Goal: Information Seeking & Learning: Learn about a topic

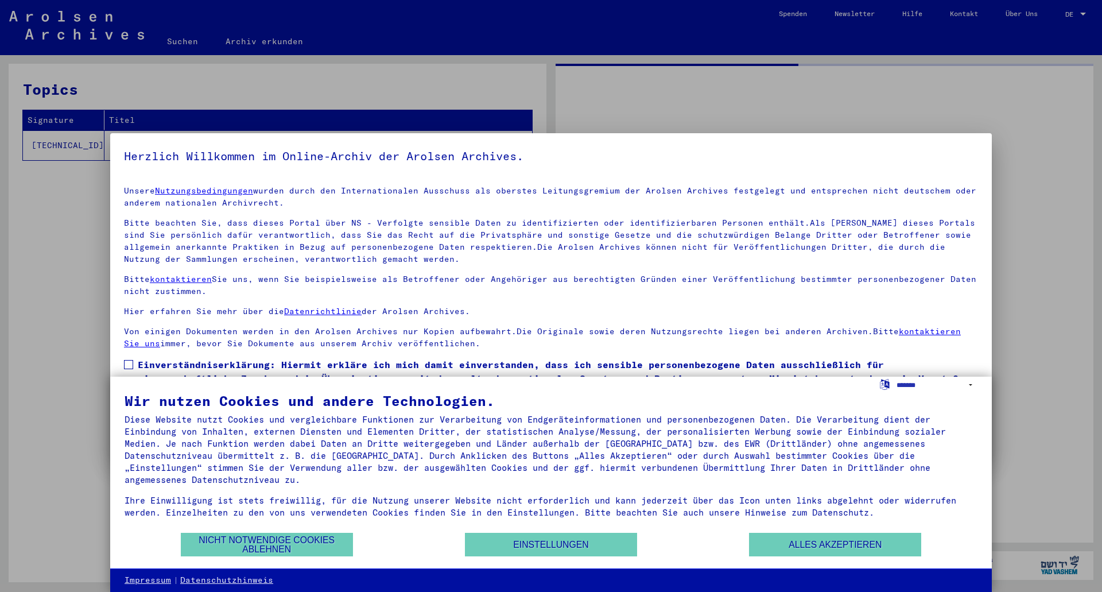
drag, startPoint x: 533, startPoint y: 546, endPoint x: 558, endPoint y: 552, distance: 25.3
click at [545, 551] on button "Einstellungen" at bounding box center [551, 545] width 172 height 24
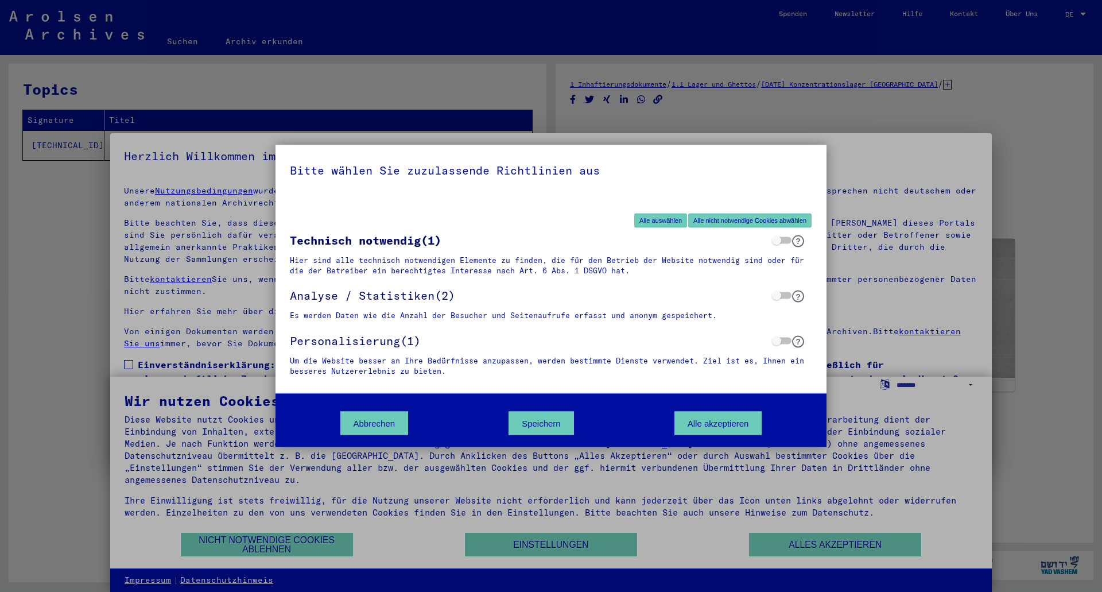
click at [790, 542] on div "Bitte wählen Sie zuzulassende Richtlinien aus Alle auswählen Alle nicht notwend…" at bounding box center [551, 296] width 1102 height 592
click at [364, 421] on button "Abbrechen" at bounding box center [374, 424] width 68 height 24
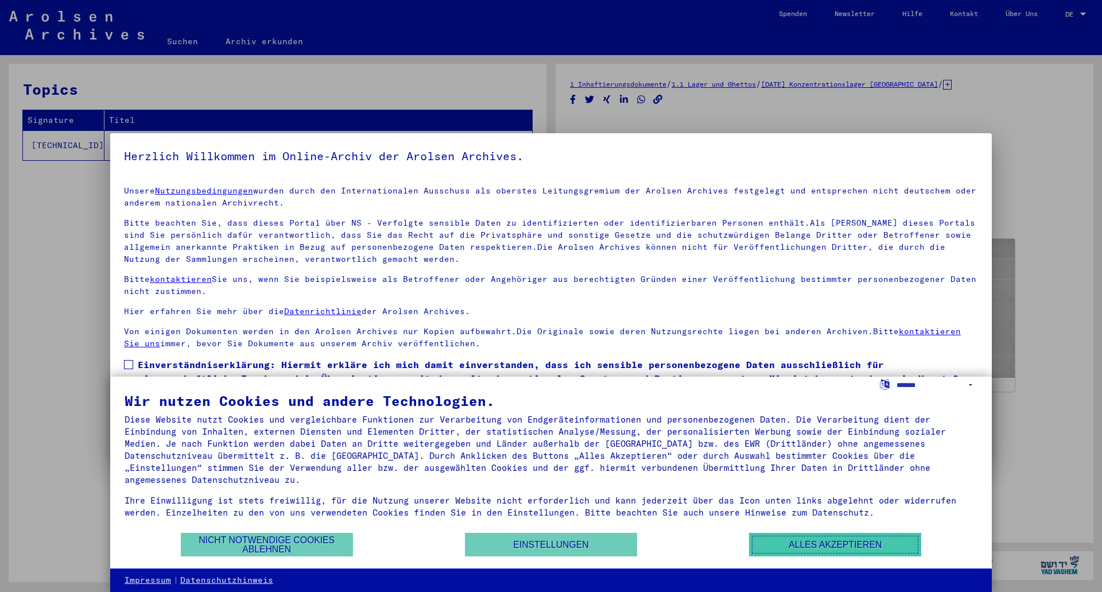
click at [810, 545] on button "Alles akzeptieren" at bounding box center [835, 545] width 172 height 24
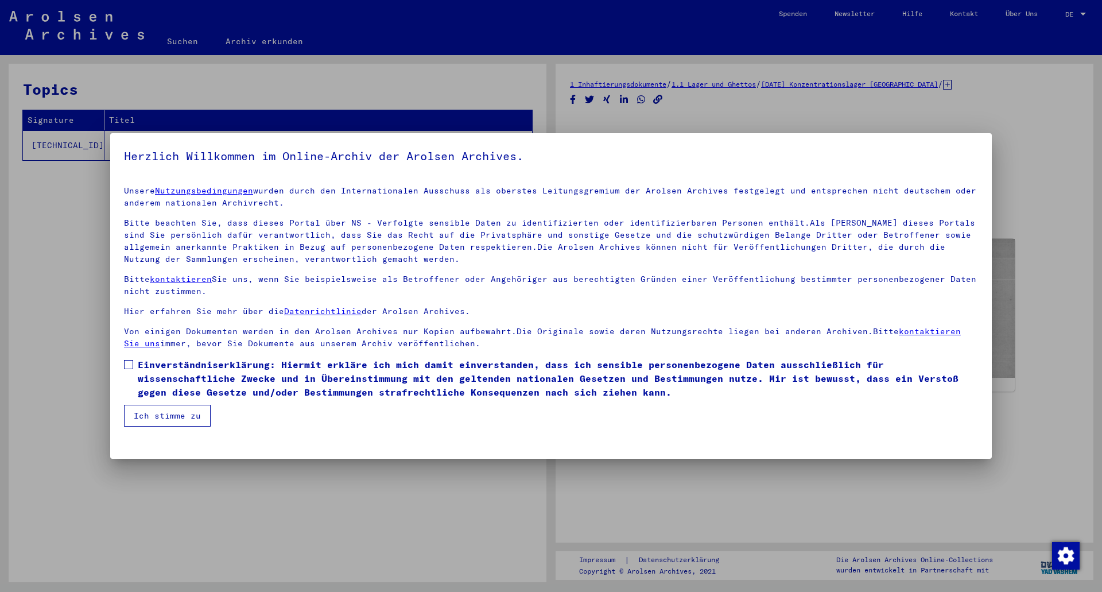
click at [126, 364] on span at bounding box center [128, 364] width 9 height 9
click at [154, 412] on button "Ich stimme zu" at bounding box center [167, 416] width 87 height 22
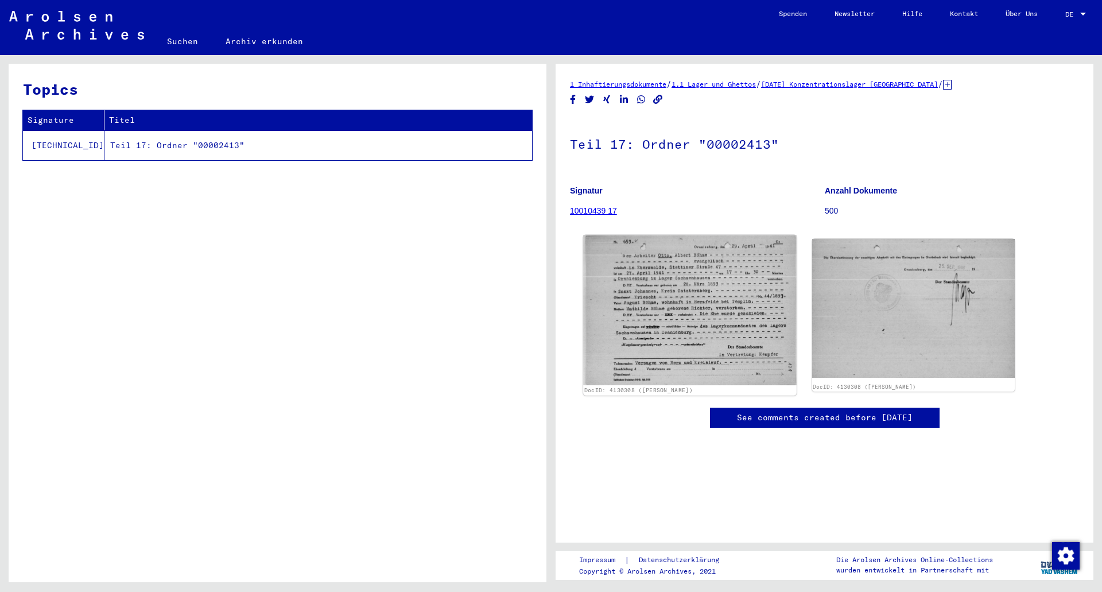
click at [671, 324] on img at bounding box center [689, 310] width 213 height 150
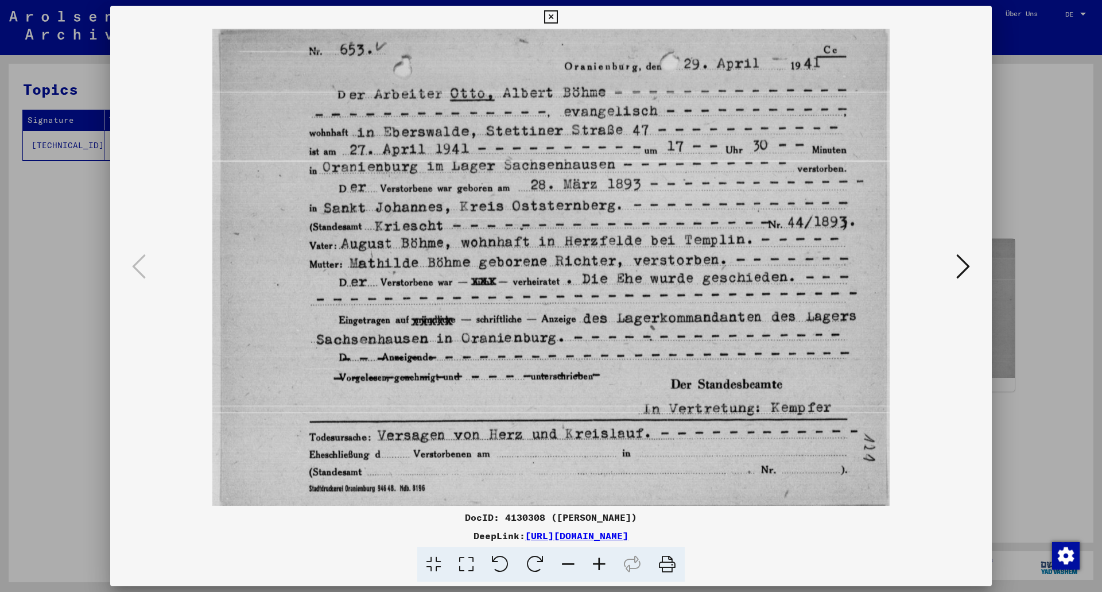
click at [963, 267] on icon at bounding box center [963, 267] width 14 height 28
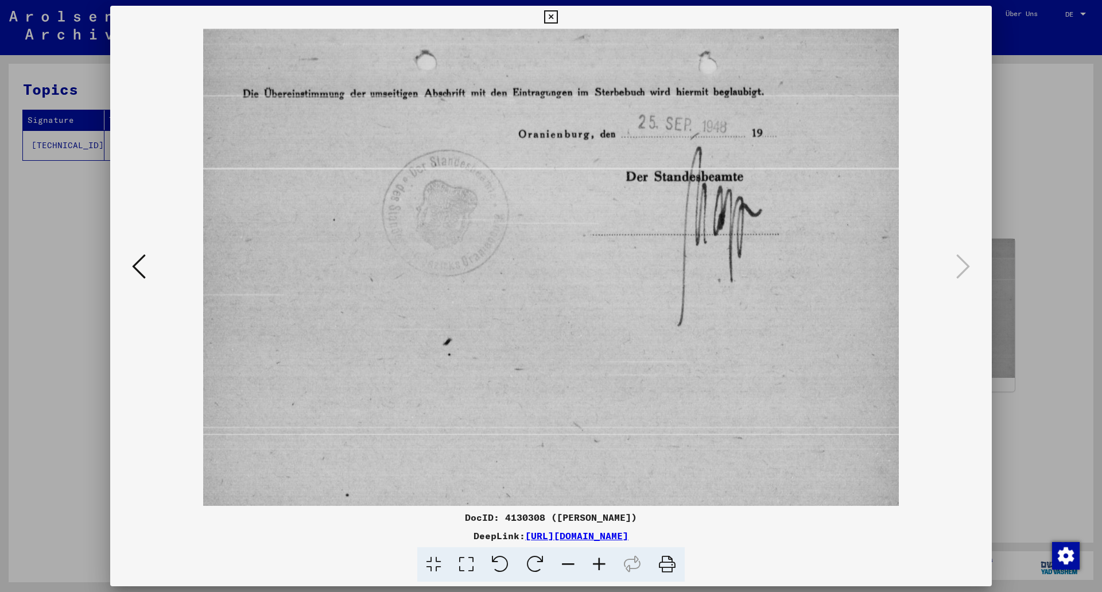
click at [141, 268] on icon at bounding box center [139, 267] width 14 height 28
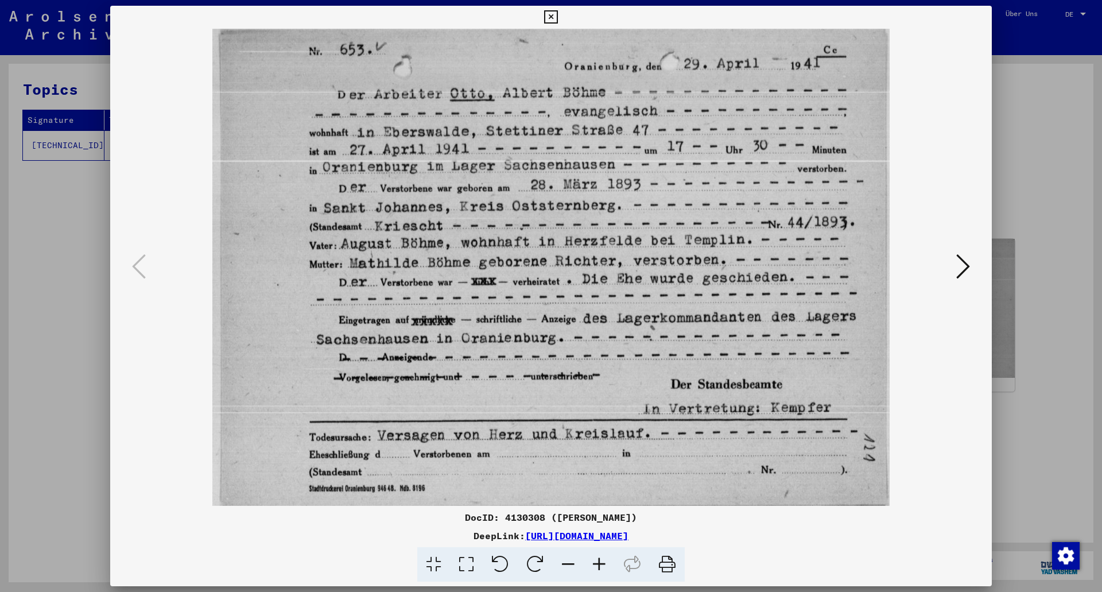
click at [70, 374] on div at bounding box center [551, 296] width 1102 height 592
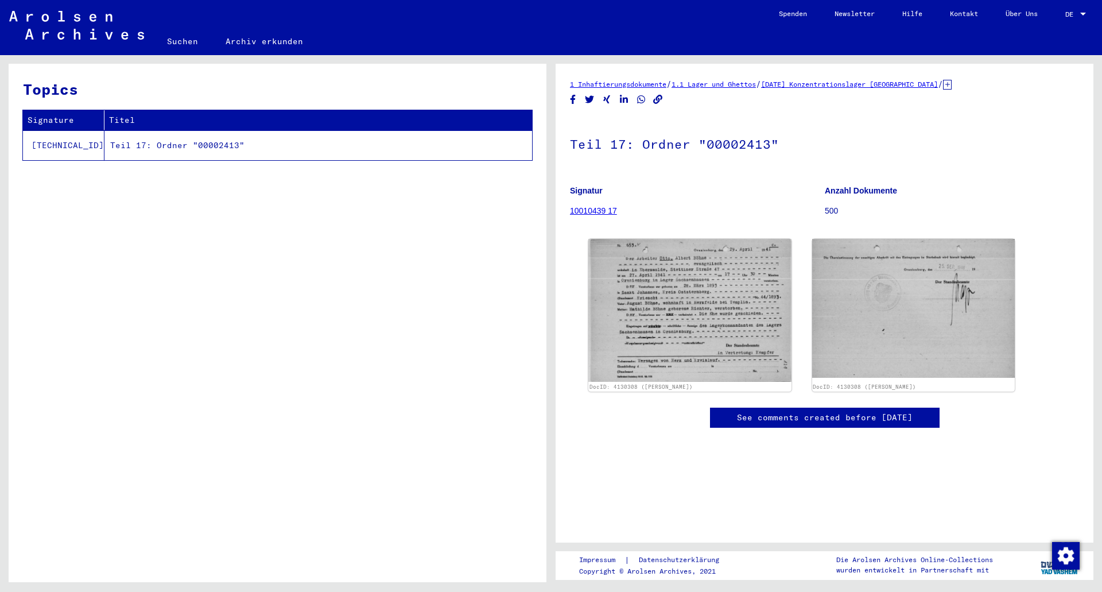
click at [63, 145] on td "[TECHNICAL_ID]" at bounding box center [63, 145] width 81 height 30
click at [195, 143] on td "Teil 17: Ordner "00002413"" at bounding box center [318, 145] width 428 height 30
click at [601, 211] on link "10010439 17" at bounding box center [593, 210] width 47 height 9
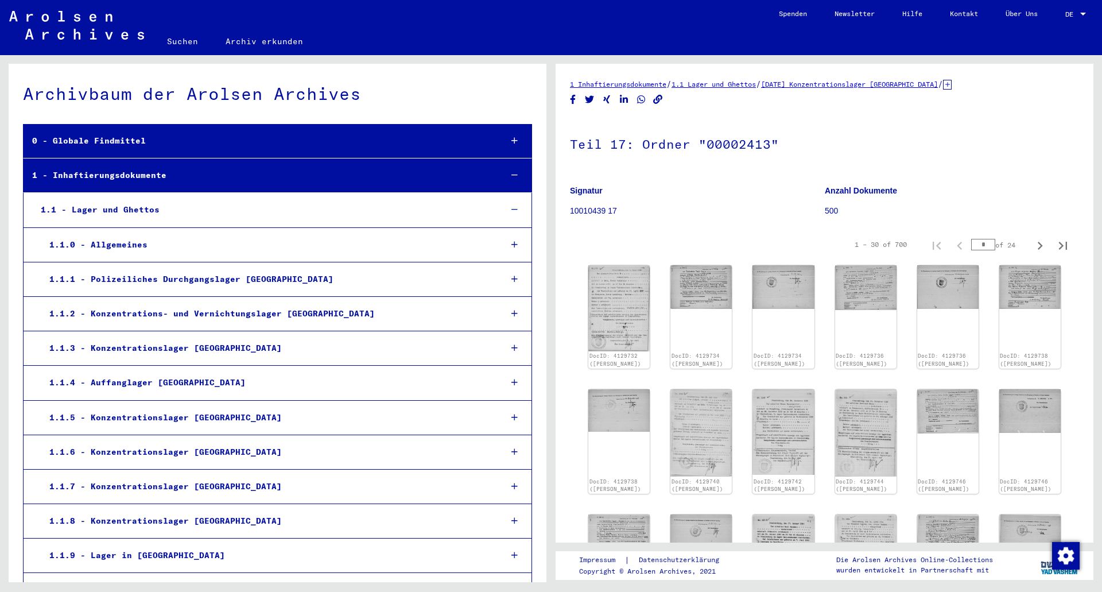
scroll to position [8463, 0]
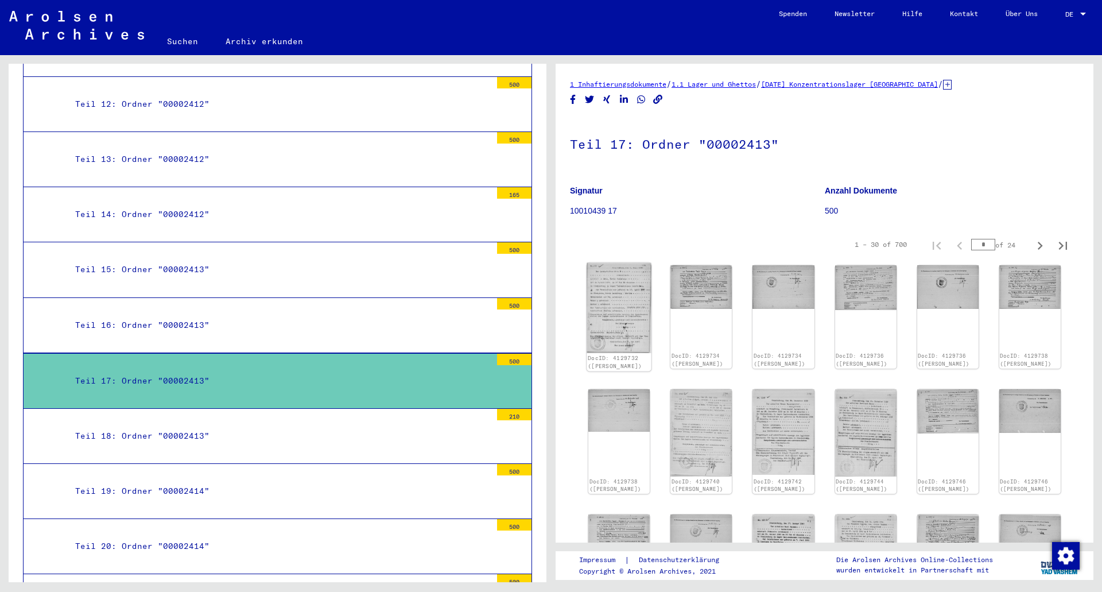
click at [619, 294] on img at bounding box center [619, 308] width 65 height 90
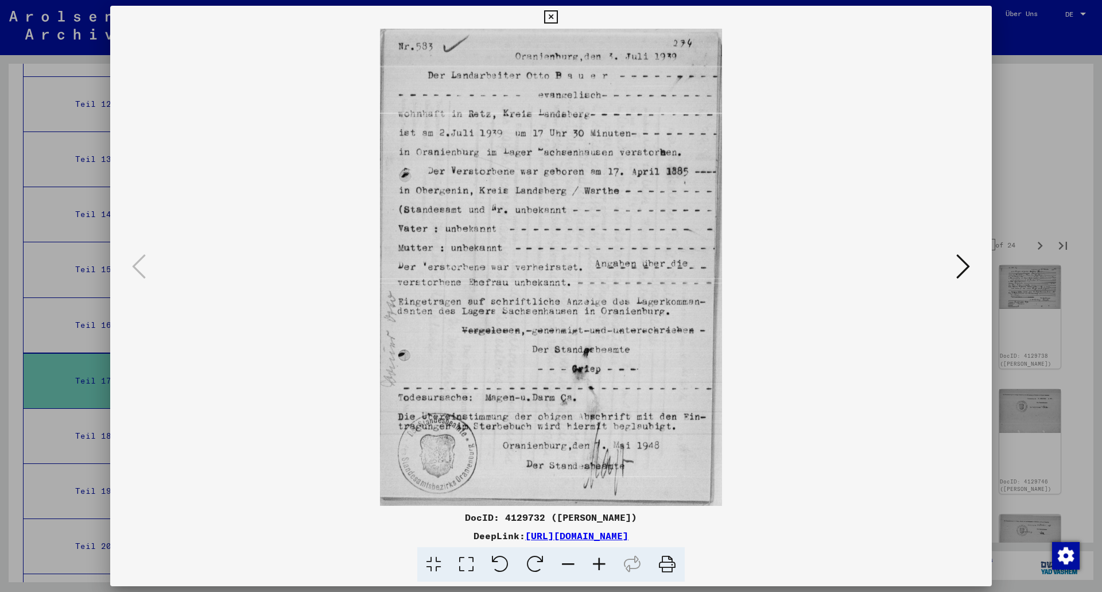
click at [958, 267] on icon at bounding box center [963, 267] width 14 height 28
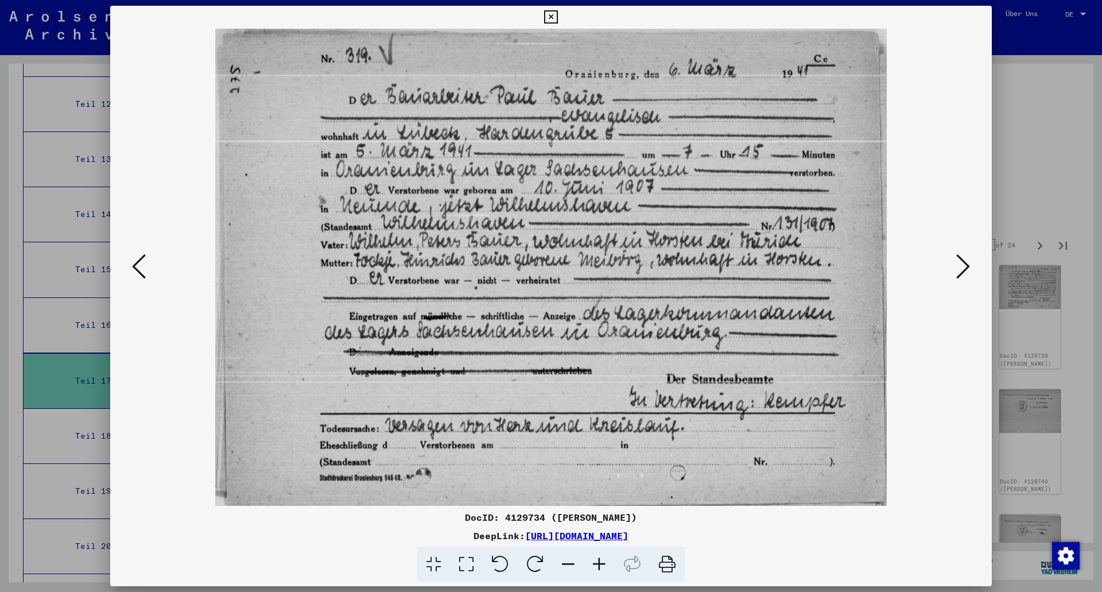
click at [958, 267] on icon at bounding box center [963, 267] width 14 height 28
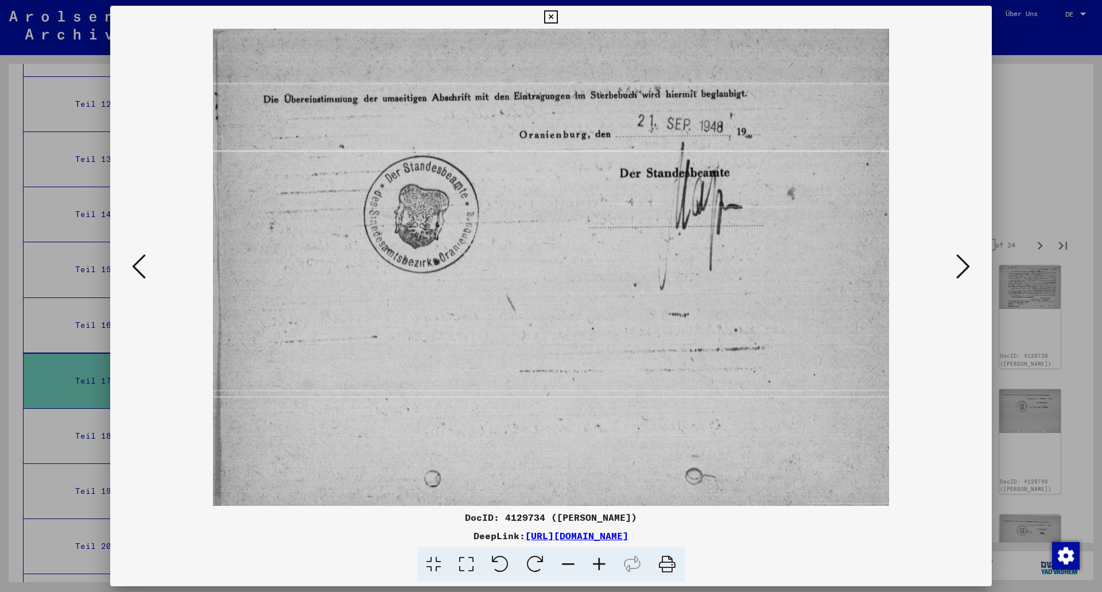
click at [958, 267] on icon at bounding box center [963, 267] width 14 height 28
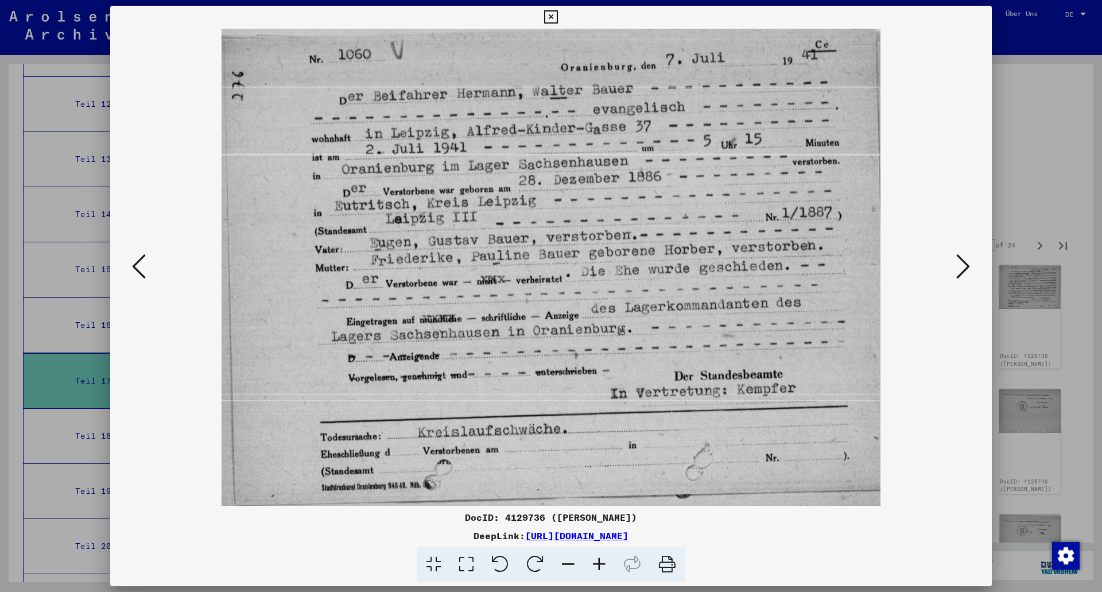
click at [958, 267] on icon at bounding box center [963, 267] width 14 height 28
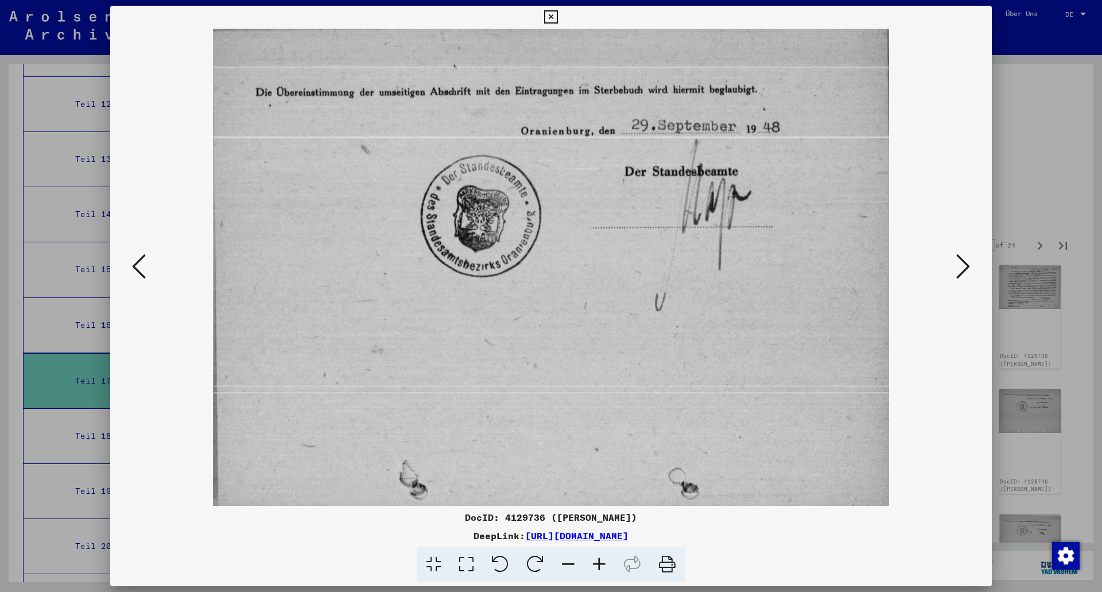
click at [958, 267] on icon at bounding box center [963, 267] width 14 height 28
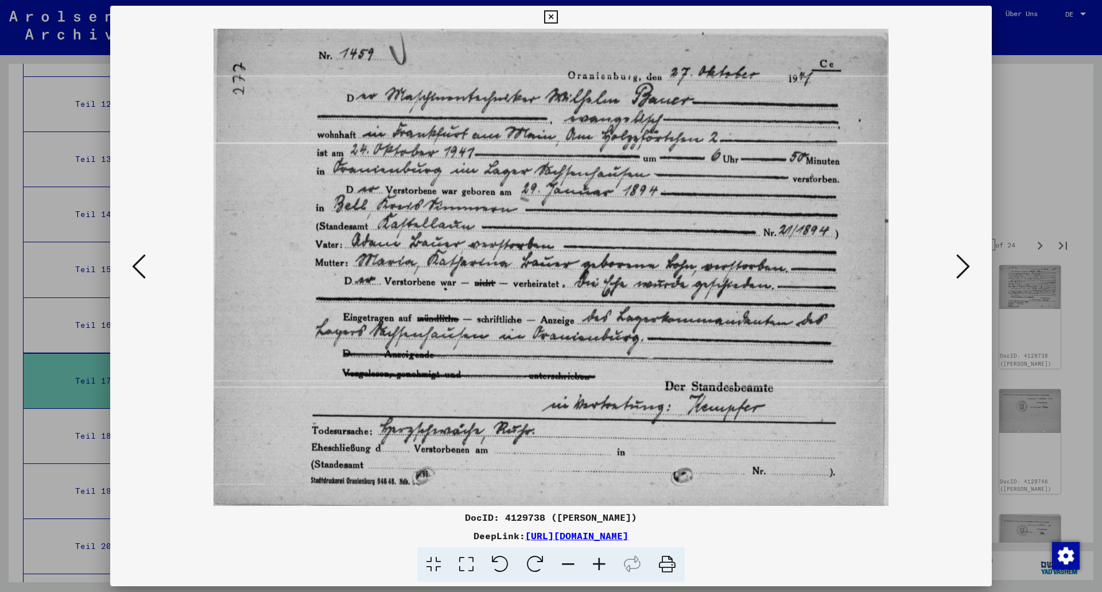
click at [958, 267] on icon at bounding box center [963, 267] width 14 height 28
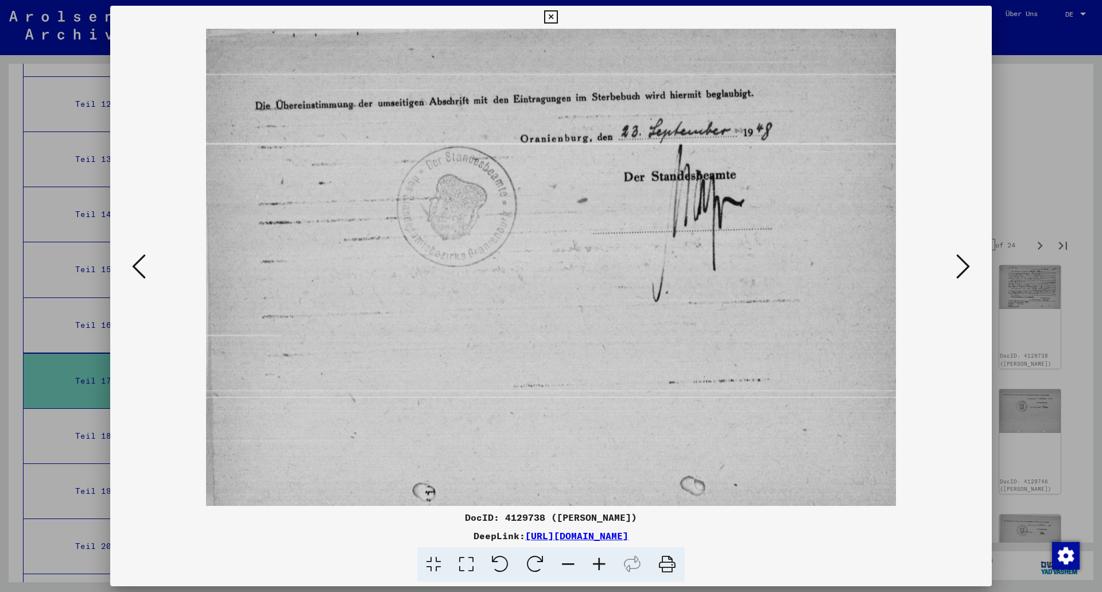
click at [958, 267] on icon at bounding box center [963, 267] width 14 height 28
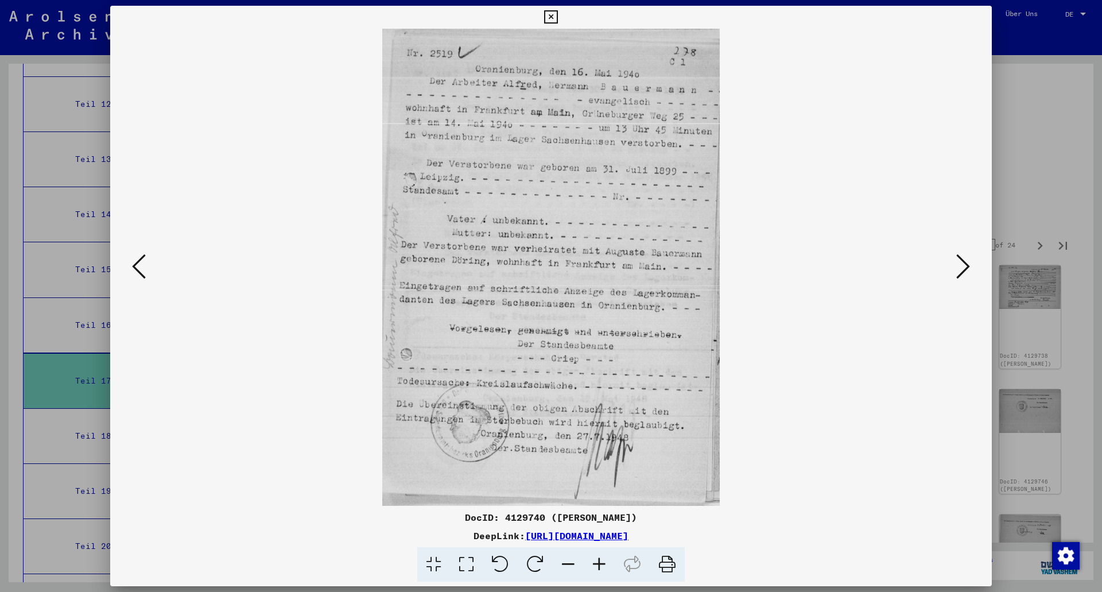
click at [958, 267] on icon at bounding box center [963, 267] width 14 height 28
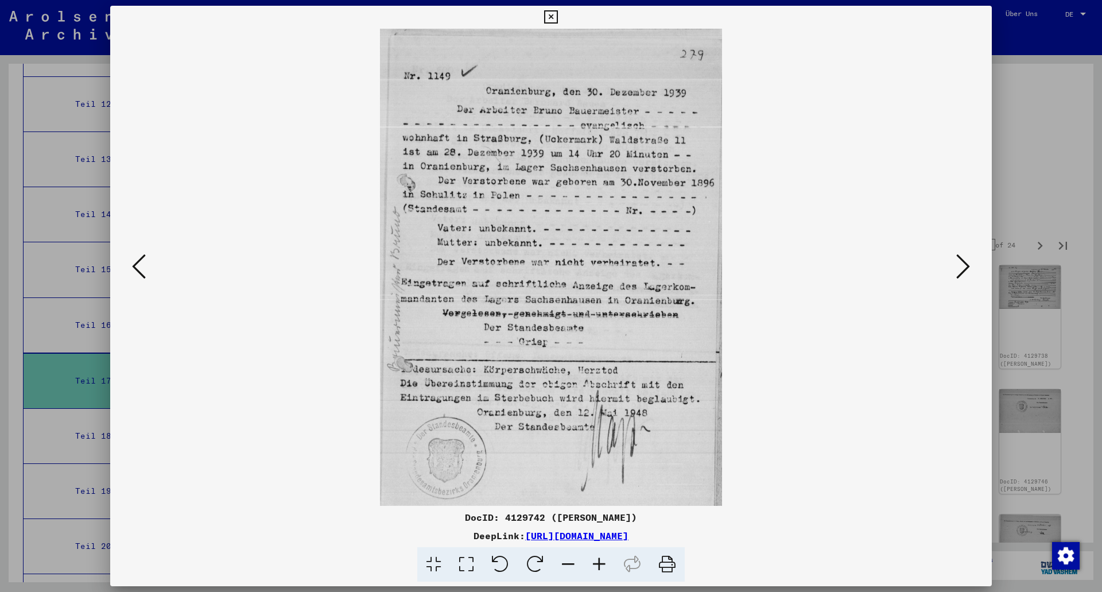
click at [958, 267] on icon at bounding box center [963, 267] width 14 height 28
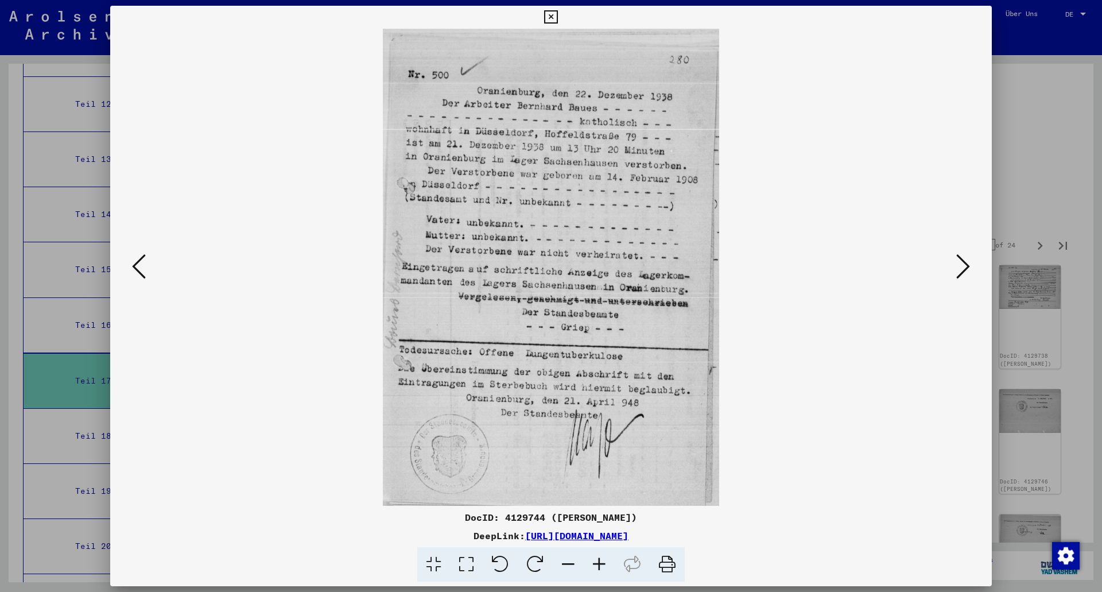
click at [958, 267] on icon at bounding box center [963, 267] width 14 height 28
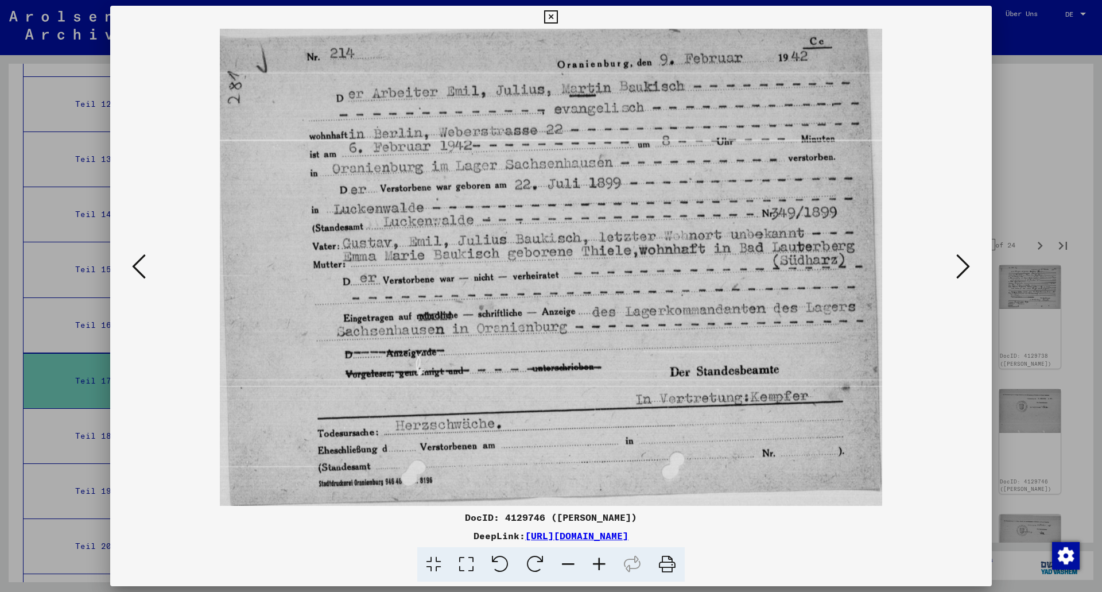
click at [958, 267] on icon at bounding box center [963, 267] width 14 height 28
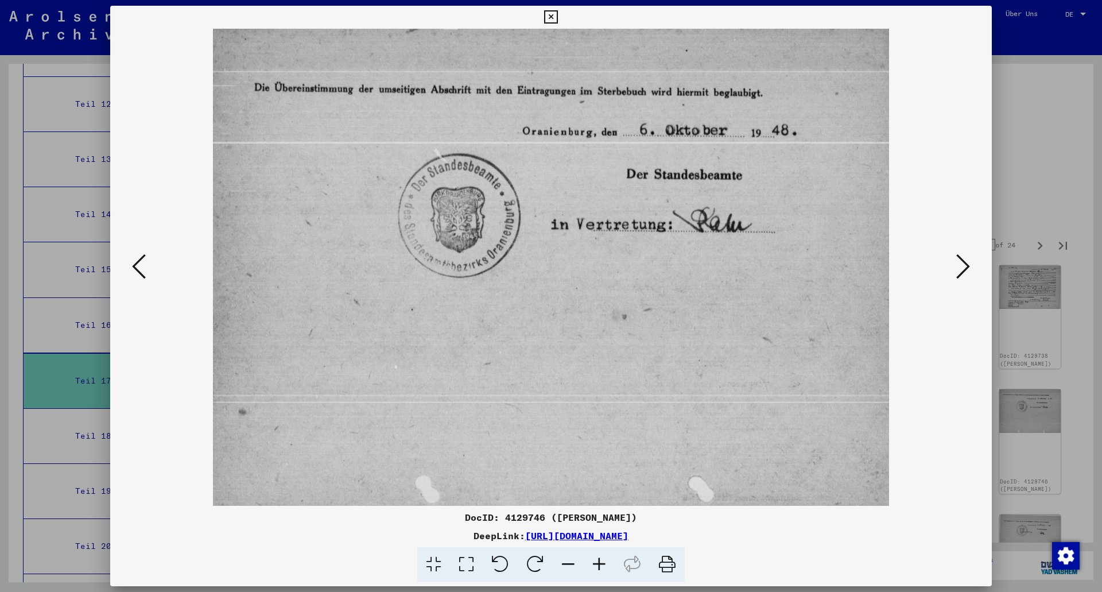
click at [958, 267] on icon at bounding box center [963, 267] width 14 height 28
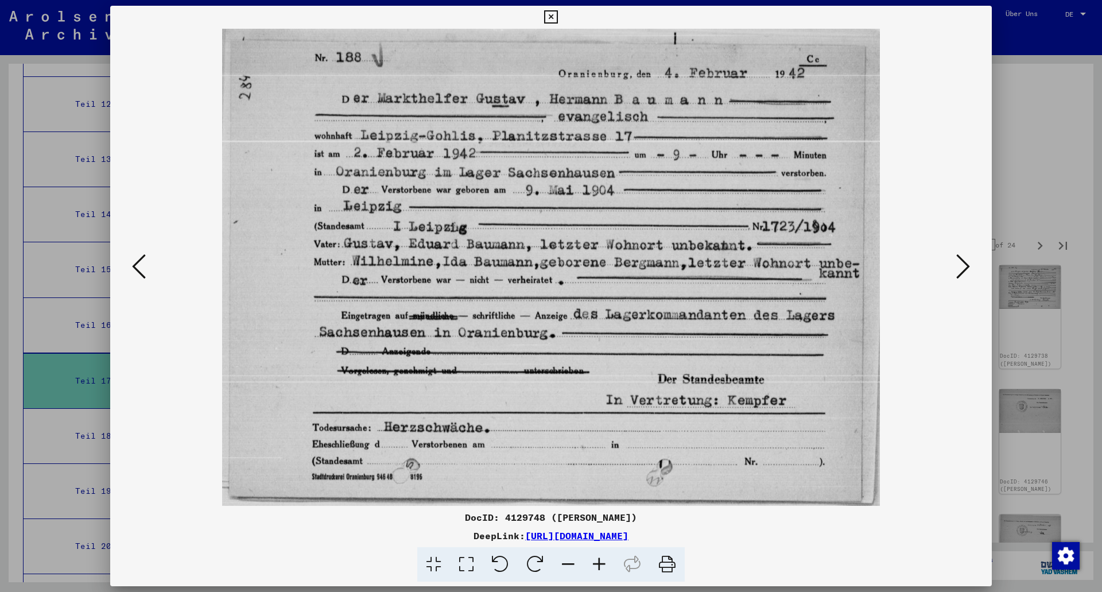
click at [958, 267] on icon at bounding box center [963, 267] width 14 height 28
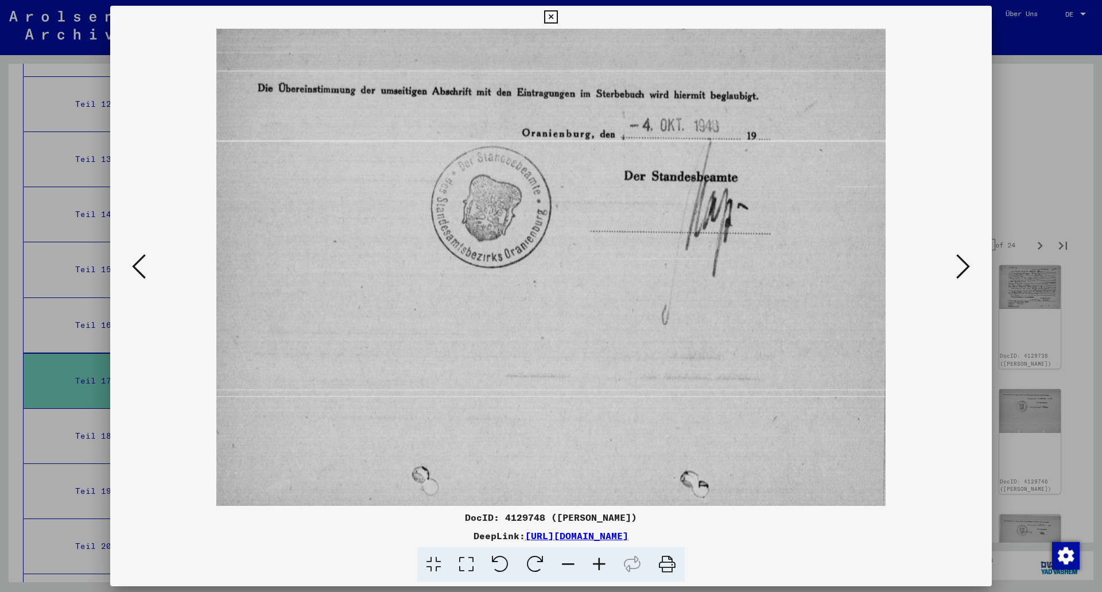
click at [958, 267] on icon at bounding box center [963, 267] width 14 height 28
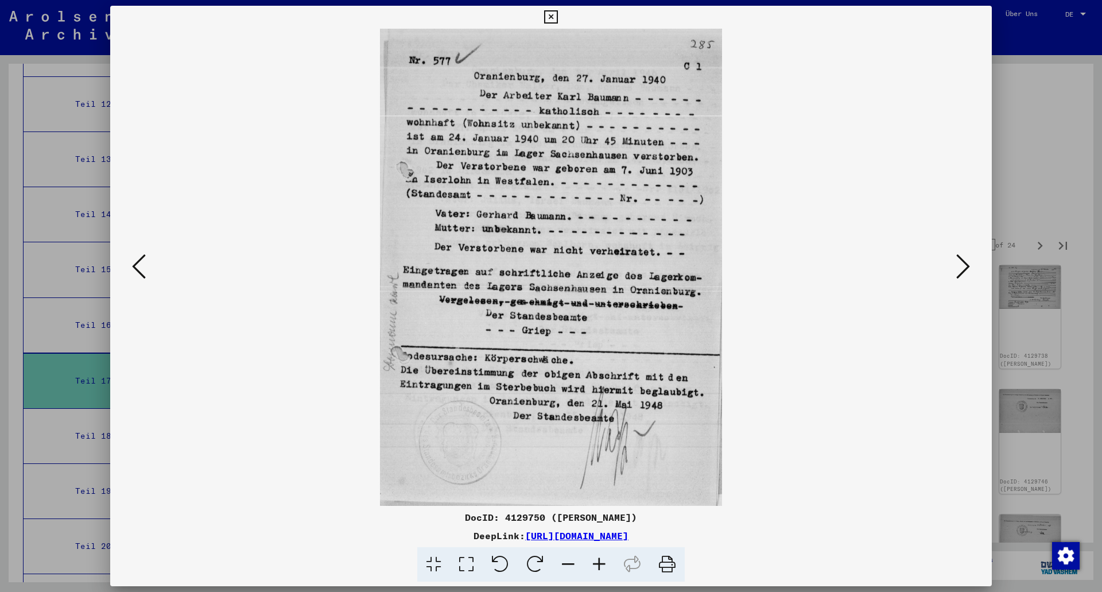
click at [958, 267] on icon at bounding box center [963, 267] width 14 height 28
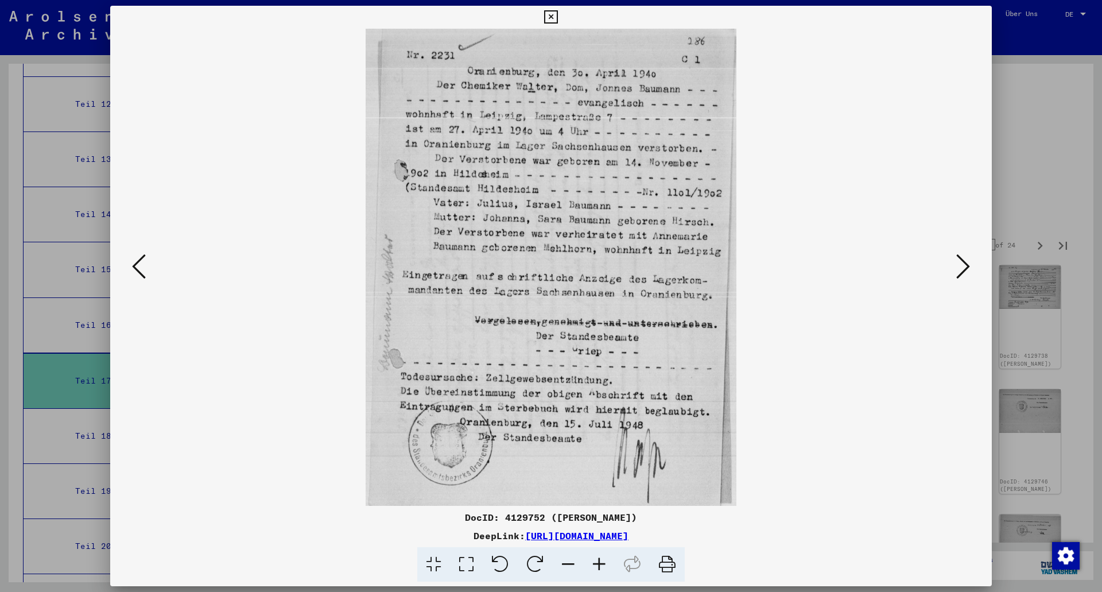
click at [958, 266] on icon at bounding box center [963, 267] width 14 height 28
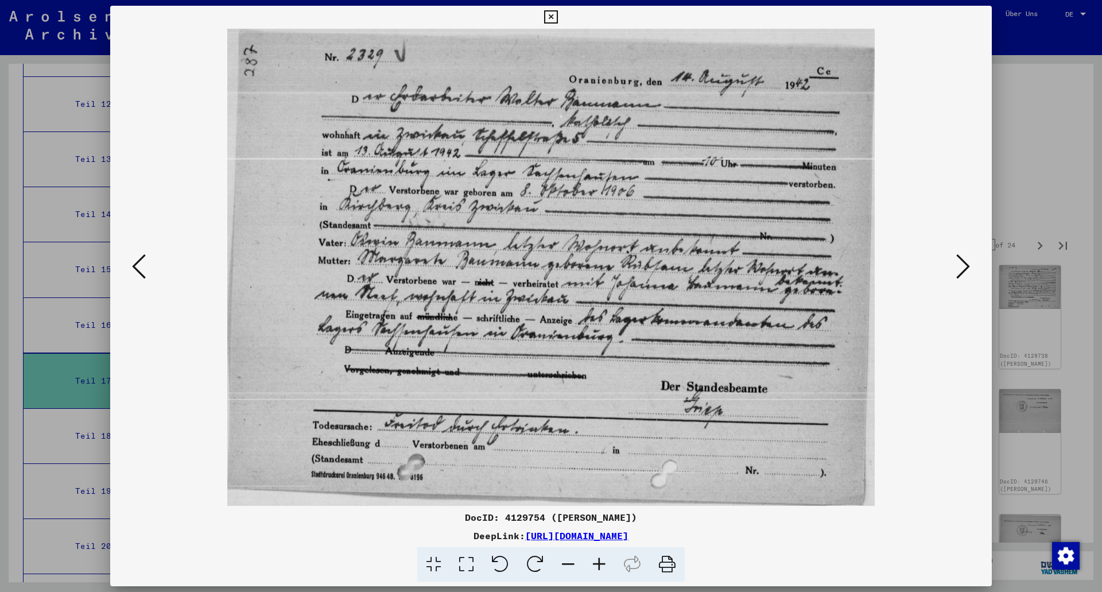
click at [958, 266] on icon at bounding box center [963, 267] width 14 height 28
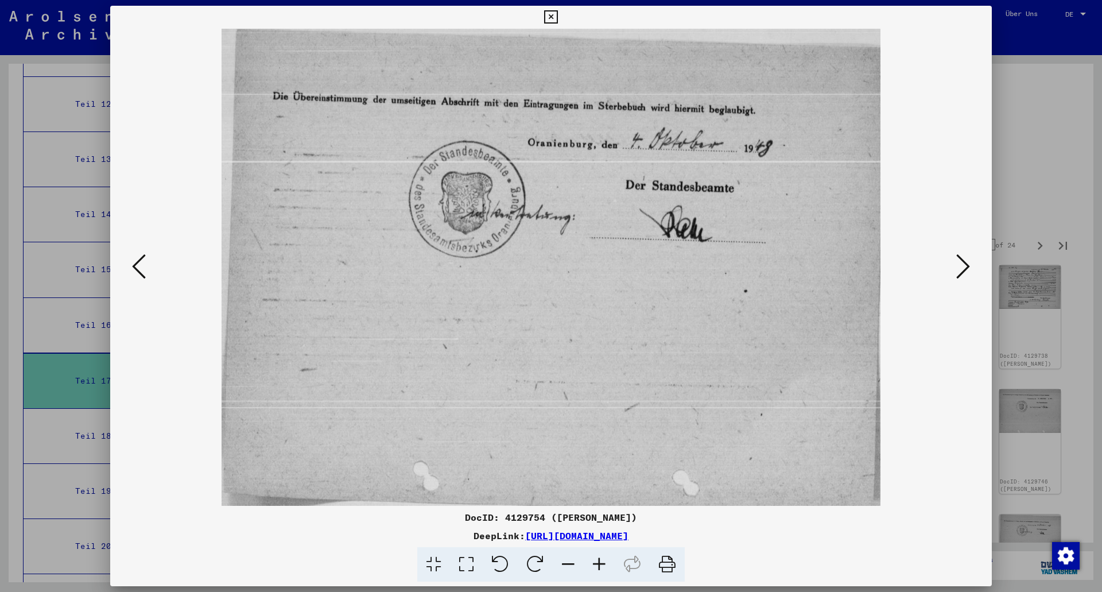
click at [958, 266] on icon at bounding box center [963, 267] width 14 height 28
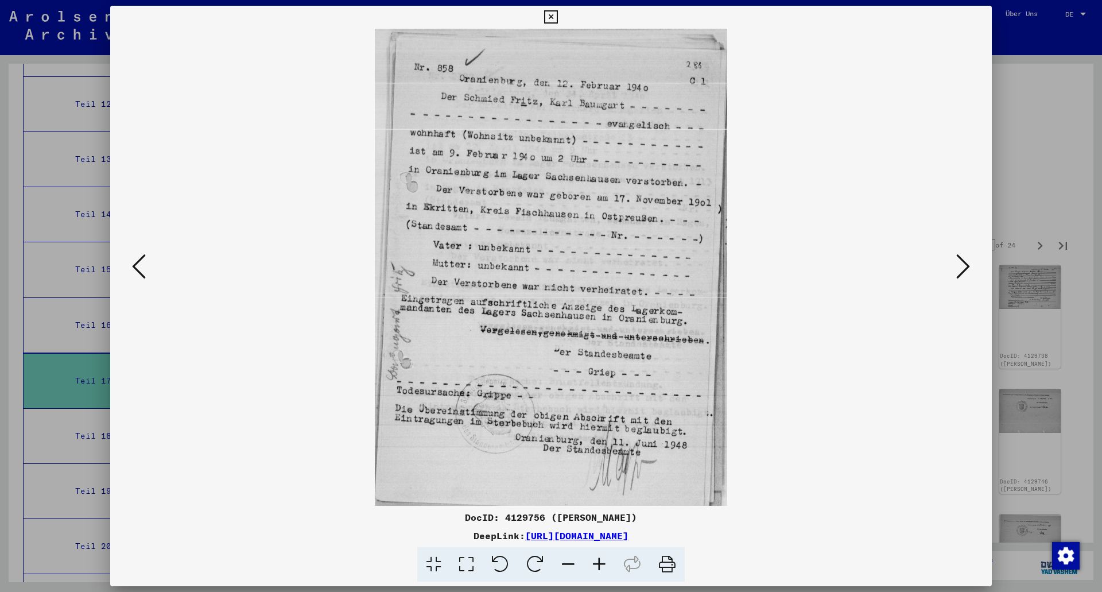
click at [958, 266] on icon at bounding box center [963, 267] width 14 height 28
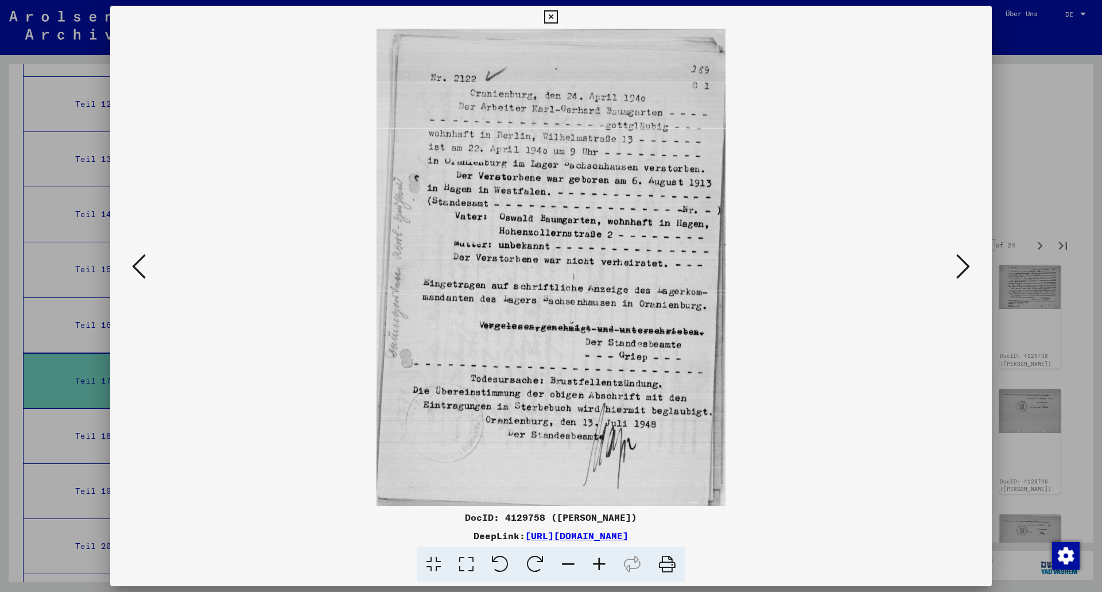
click at [958, 266] on icon at bounding box center [963, 267] width 14 height 28
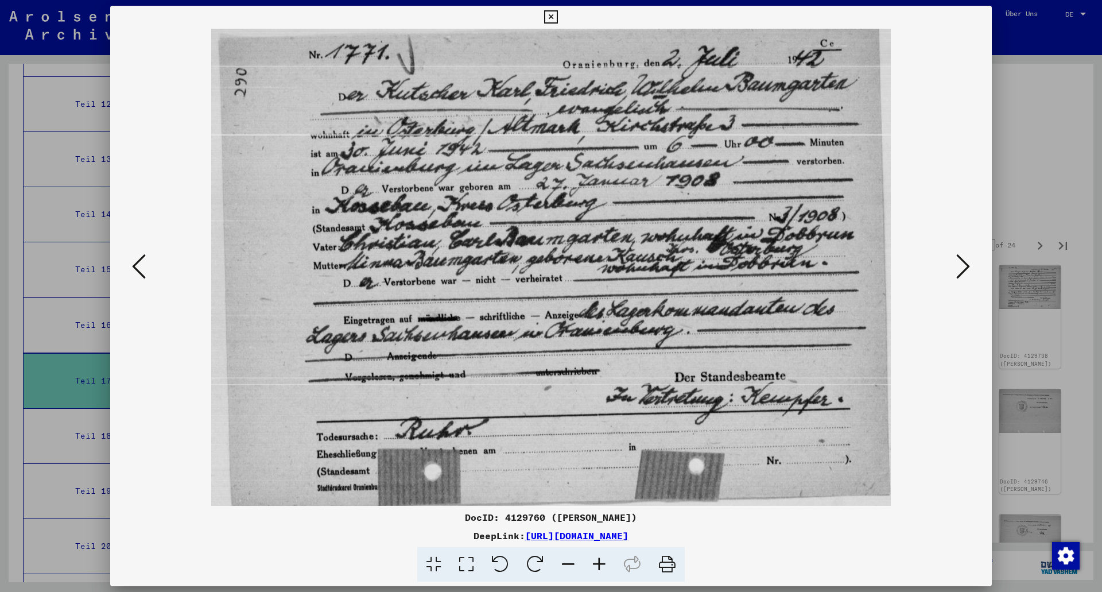
click at [958, 266] on icon at bounding box center [963, 267] width 14 height 28
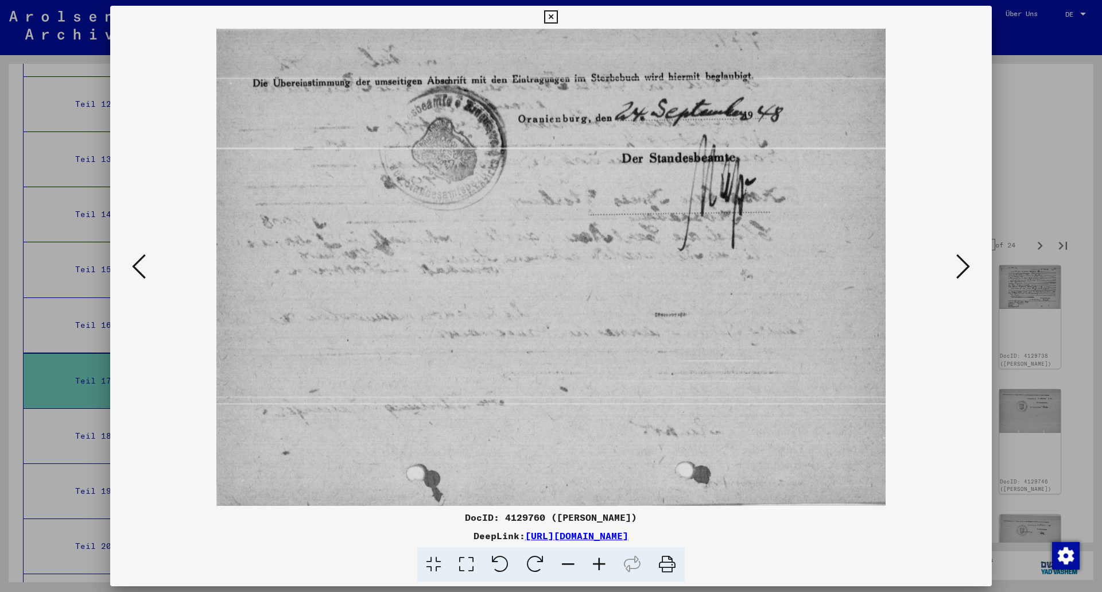
click at [958, 266] on icon at bounding box center [963, 267] width 14 height 28
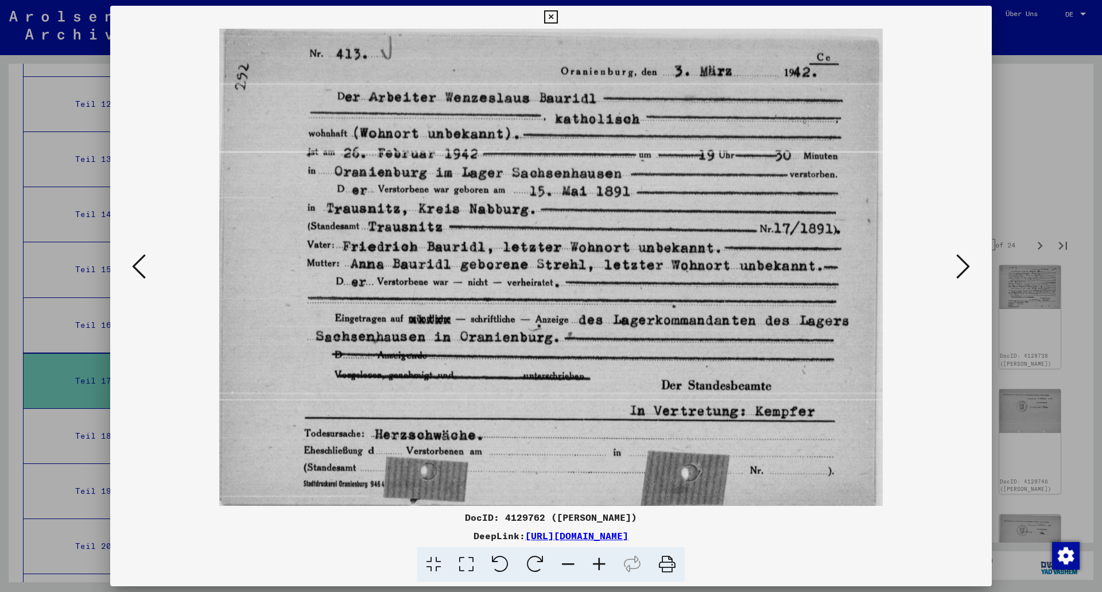
click at [958, 265] on icon at bounding box center [963, 267] width 14 height 28
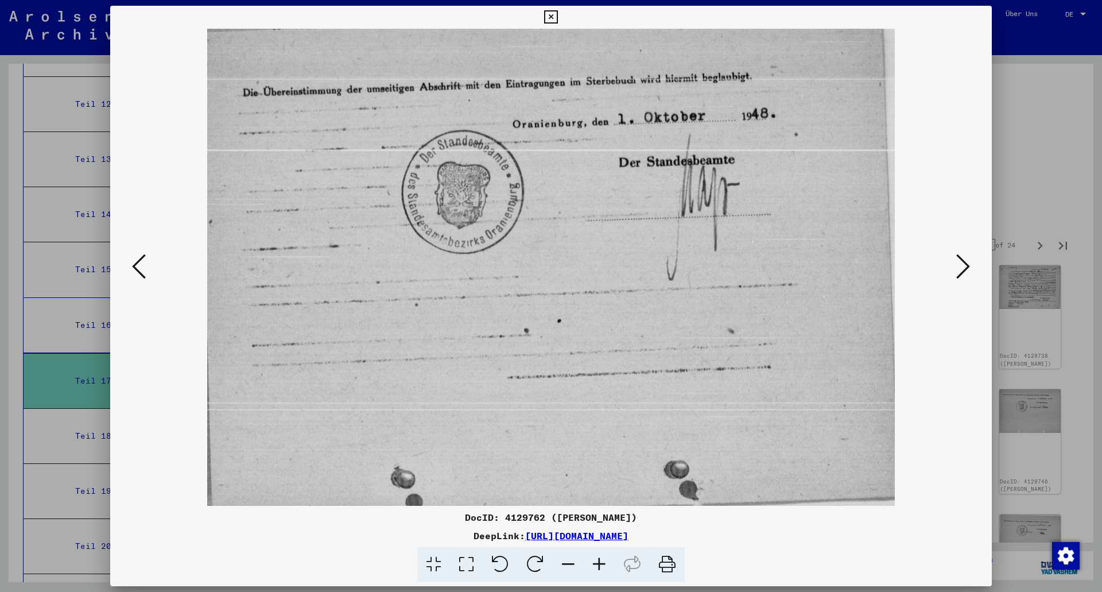
click at [958, 265] on icon at bounding box center [963, 267] width 14 height 28
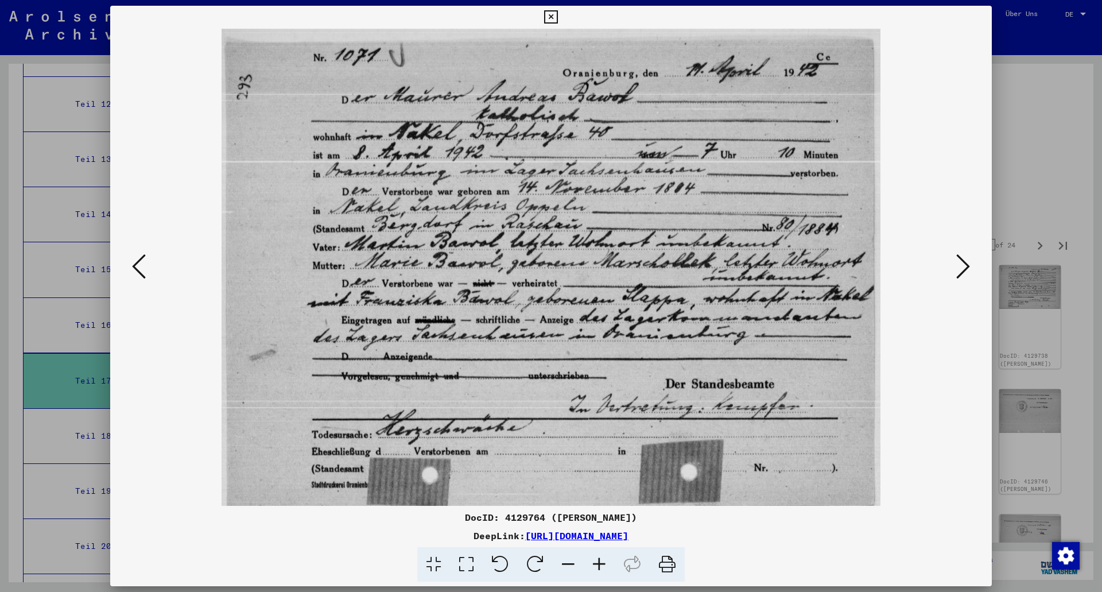
click at [958, 265] on icon at bounding box center [963, 267] width 14 height 28
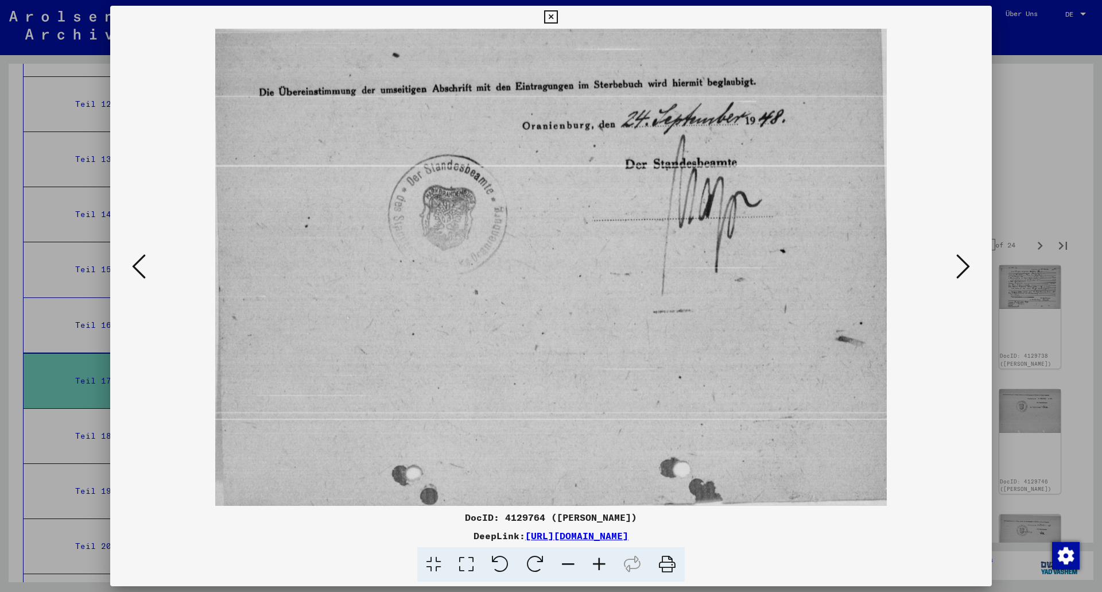
click at [958, 265] on icon at bounding box center [963, 267] width 14 height 28
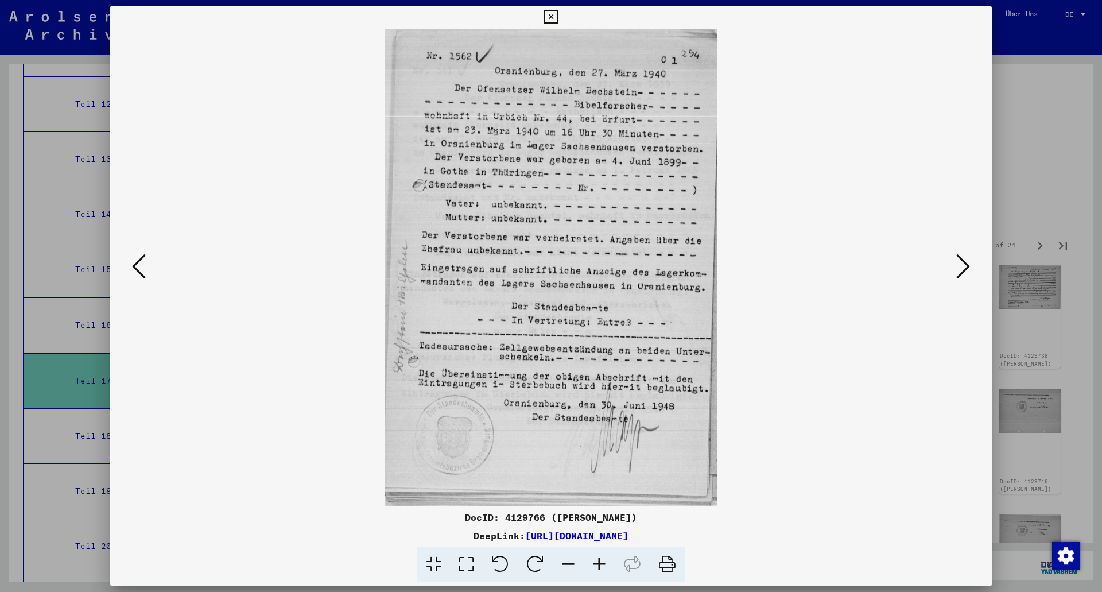
click at [958, 265] on icon at bounding box center [963, 267] width 14 height 28
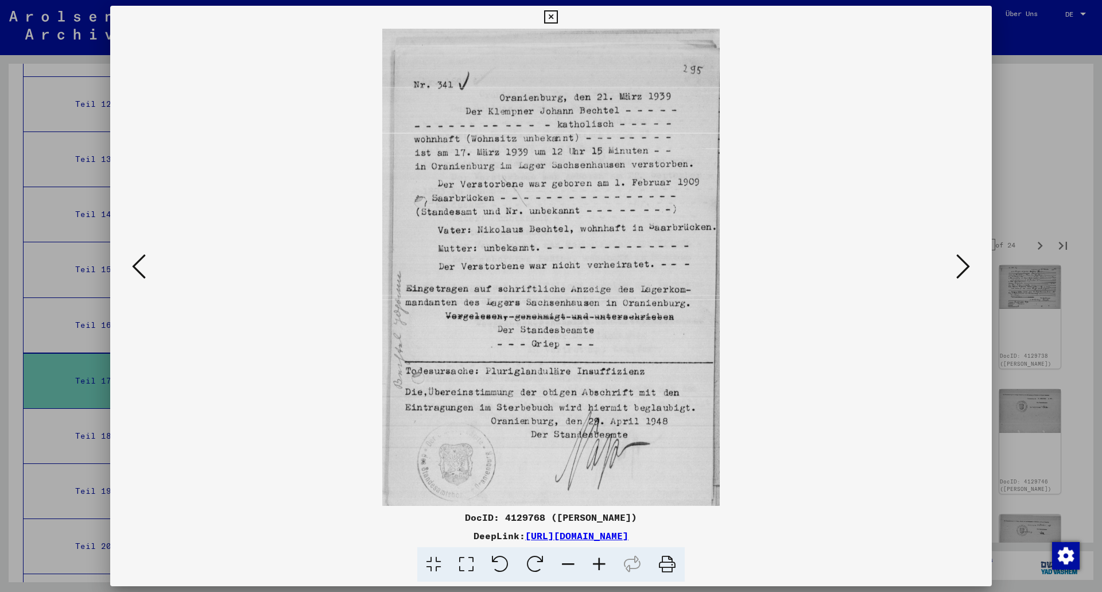
click at [958, 265] on icon at bounding box center [963, 267] width 14 height 28
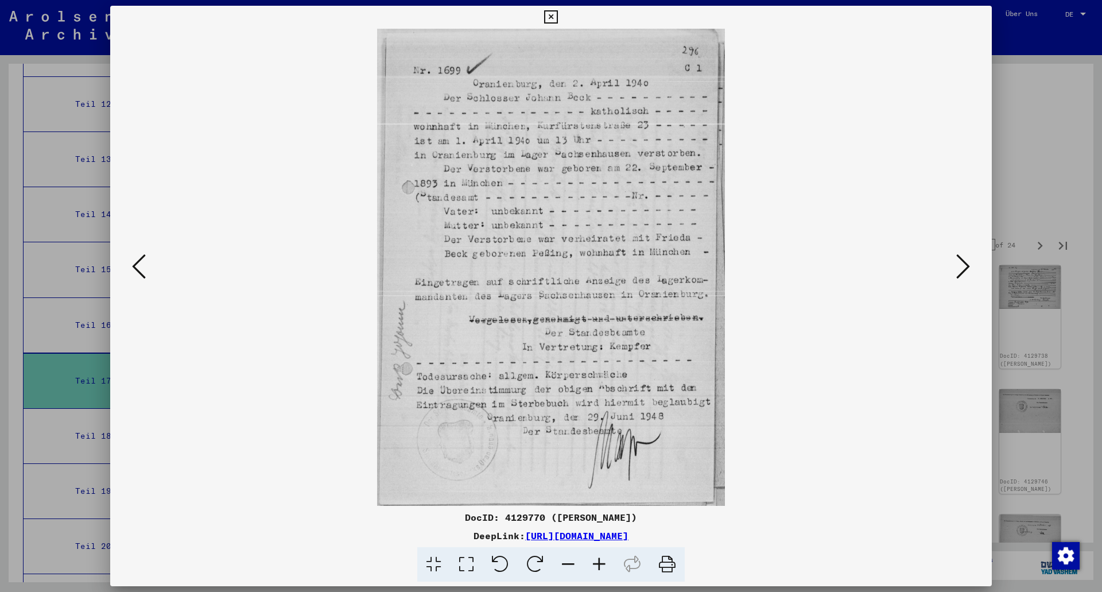
click at [958, 265] on icon at bounding box center [963, 267] width 14 height 28
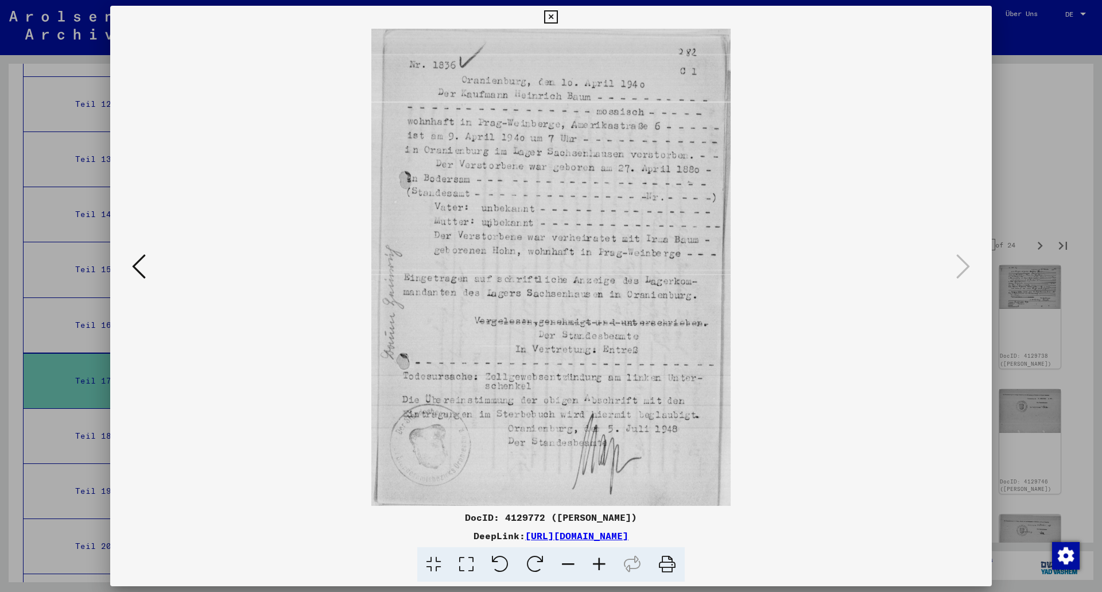
click at [1016, 156] on div at bounding box center [551, 296] width 1102 height 592
